Goal: Find specific page/section: Find specific page/section

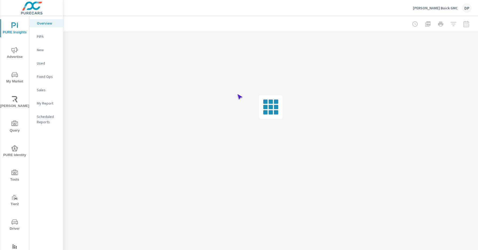
click at [14, 225] on span "Driver" at bounding box center [15, 225] width 26 height 13
